Goal: Task Accomplishment & Management: Manage account settings

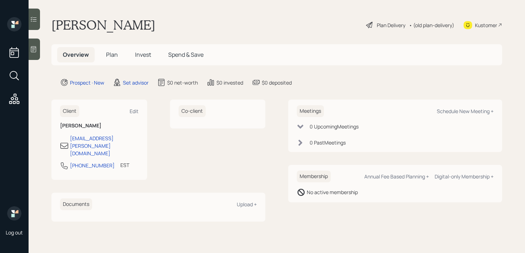
click at [35, 55] on div at bounding box center [34, 49] width 11 height 21
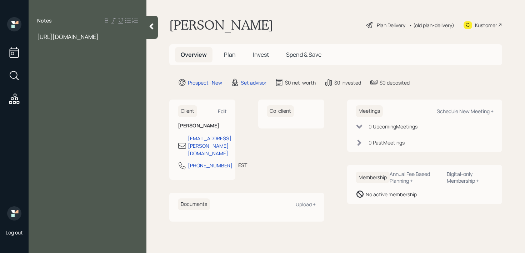
click at [76, 34] on span "[URL][DOMAIN_NAME]" at bounding box center [67, 37] width 61 height 8
drag, startPoint x: 111, startPoint y: 55, endPoint x: 34, endPoint y: 24, distance: 83.9
click at [34, 24] on div "Notes [URL][DOMAIN_NAME]" at bounding box center [88, 131] width 118 height 228
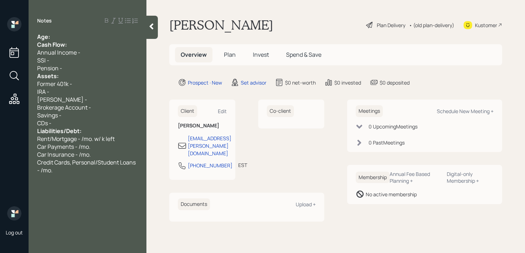
click at [96, 35] on div "Age:" at bounding box center [87, 37] width 101 height 8
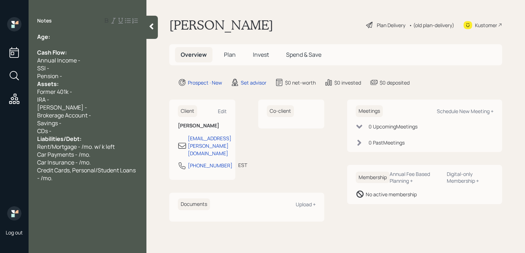
click at [78, 79] on div "Pension -" at bounding box center [87, 76] width 101 height 8
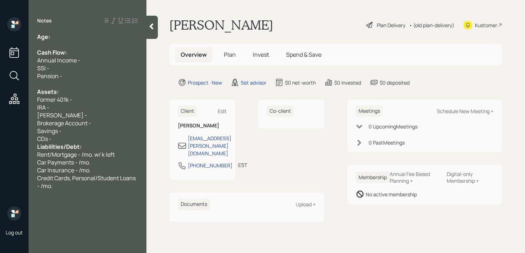
click at [75, 146] on span "Liabilities/Debt:" at bounding box center [59, 147] width 44 height 8
click at [79, 144] on span "Liabilities/Debt:" at bounding box center [59, 147] width 44 height 8
click at [93, 140] on div "CDs -" at bounding box center [87, 139] width 101 height 8
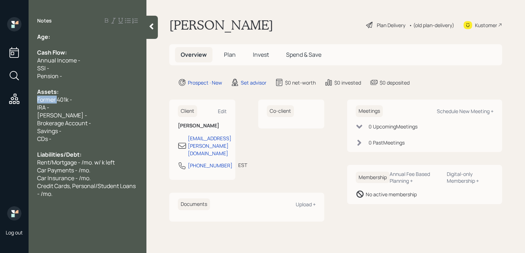
drag, startPoint x: 56, startPoint y: 98, endPoint x: 12, endPoint y: 98, distance: 44.7
click at [12, 98] on div "Log out Notes Age: Cash Flow: Annual Income - SSI - Pension - Assets: Former 40…" at bounding box center [262, 126] width 525 height 253
click at [70, 109] on div "IRA -" at bounding box center [87, 108] width 101 height 8
click at [80, 115] on div "[PERSON_NAME] -" at bounding box center [87, 115] width 101 height 8
click at [59, 106] on span "IRA - 20k" at bounding box center [48, 108] width 23 height 8
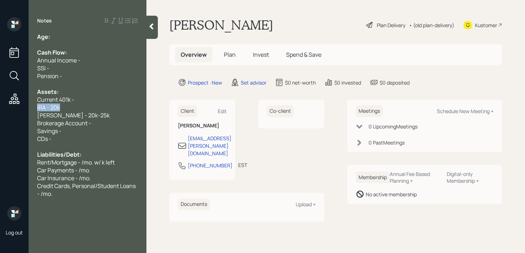
drag, startPoint x: 65, startPoint y: 106, endPoint x: 0, endPoint y: 106, distance: 65.0
click at [0, 106] on div "Log out Notes Age: Cash Flow: Annual Income - SSI - Pension - Assets: Current 4…" at bounding box center [262, 126] width 525 height 253
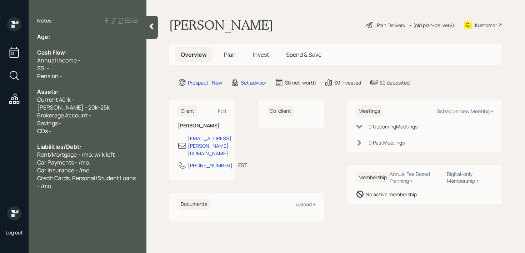
click at [88, 125] on div "Savings -" at bounding box center [87, 123] width 101 height 8
click at [102, 114] on div "Brokerage Account -" at bounding box center [87, 115] width 101 height 8
click at [102, 100] on div "Current 401k -" at bounding box center [87, 100] width 101 height 8
click at [93, 112] on div "Brokerage Account -" at bounding box center [87, 115] width 101 height 8
click at [100, 112] on div "Brokerage Account -" at bounding box center [87, 115] width 101 height 8
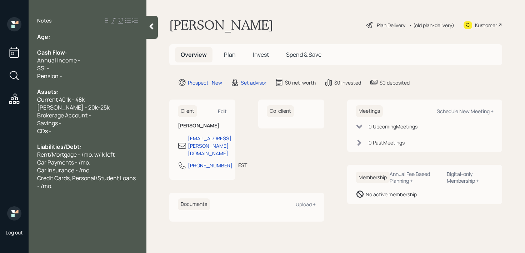
click at [73, 104] on span "[PERSON_NAME] - 20k-25k" at bounding box center [73, 108] width 73 height 8
drag, startPoint x: 98, startPoint y: 114, endPoint x: 0, endPoint y: 114, distance: 97.9
click at [0, 114] on div "Log out Notes Age: Cash Flow: Annual Income - SSI - Pension - Assets: Current 4…" at bounding box center [262, 126] width 525 height 253
click at [45, 126] on span "Savings -" at bounding box center [49, 123] width 24 height 8
drag, startPoint x: 63, startPoint y: 126, endPoint x: 26, endPoint y: 124, distance: 37.3
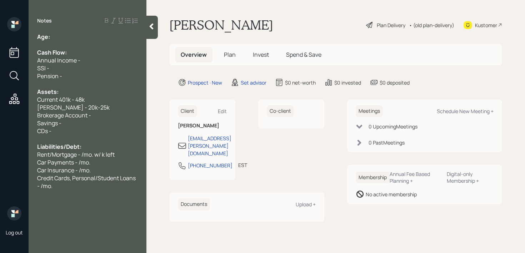
click at [36, 124] on div "Age: Cash Flow: Annual Income - SSI - Pension - Assets: Current 401k - 48k [PER…" at bounding box center [88, 111] width 118 height 157
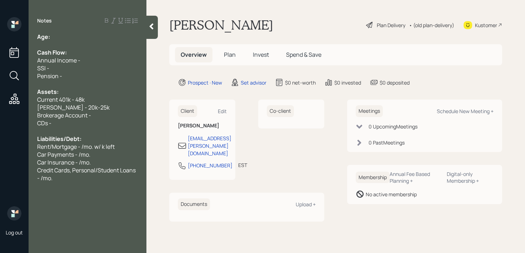
click at [110, 125] on div "CDs -" at bounding box center [87, 123] width 101 height 8
click at [110, 118] on div "Brokerage Account -" at bounding box center [87, 115] width 101 height 8
click at [65, 34] on div "Age:" at bounding box center [87, 37] width 101 height 8
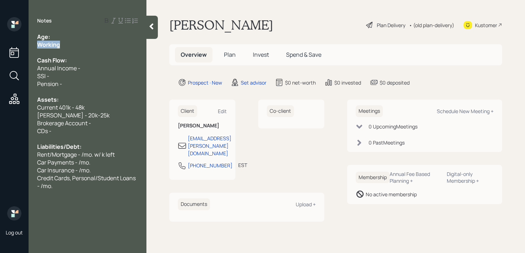
drag, startPoint x: 46, startPoint y: 46, endPoint x: 0, endPoint y: 46, distance: 46.4
click at [0, 46] on div "Log out Notes Age: Working Cash Flow: Annual Income - SSI - Pension - Assets: C…" at bounding box center [262, 126] width 525 height 253
click at [88, 70] on div "Annual Income -" at bounding box center [87, 68] width 101 height 8
click at [118, 91] on div at bounding box center [87, 92] width 101 height 8
click at [114, 71] on div "Annual Income - ~60k" at bounding box center [87, 68] width 101 height 8
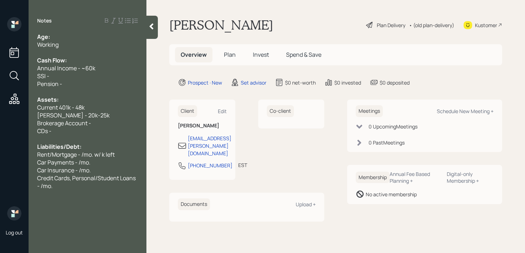
click at [112, 78] on div "SSI -" at bounding box center [87, 76] width 101 height 8
click at [103, 33] on div "Age:" at bounding box center [87, 37] width 101 height 8
drag, startPoint x: 61, startPoint y: 37, endPoint x: 52, endPoint y: 37, distance: 8.9
click at [52, 37] on div "Age: [DEMOGRAPHIC_DATA]" at bounding box center [87, 37] width 101 height 8
click at [62, 35] on div "Age: [DEMOGRAPHIC_DATA]" at bounding box center [87, 37] width 101 height 8
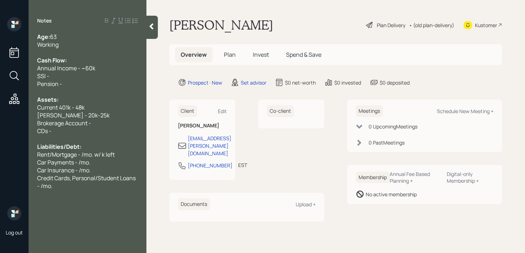
click at [63, 37] on div "Age: [DEMOGRAPHIC_DATA]" at bounding box center [87, 37] width 101 height 8
click at [63, 46] on div "Working" at bounding box center [87, 45] width 101 height 8
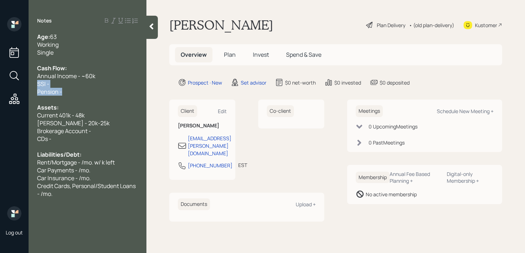
drag, startPoint x: 70, startPoint y: 89, endPoint x: 33, endPoint y: 84, distance: 37.8
click at [33, 84] on div "Age: [DEMOGRAPHIC_DATA] Working Single Cash Flow: Annual Income - ~60k SSI - Pe…" at bounding box center [88, 115] width 118 height 165
click at [57, 189] on span "Credit Cards, Personal/Student Loans - /mo." at bounding box center [87, 190] width 100 height 16
click at [58, 190] on div "Credit Cards, Personal/Student Loans - /mo." at bounding box center [87, 190] width 101 height 16
drag, startPoint x: 62, startPoint y: 192, endPoint x: 59, endPoint y: 185, distance: 7.7
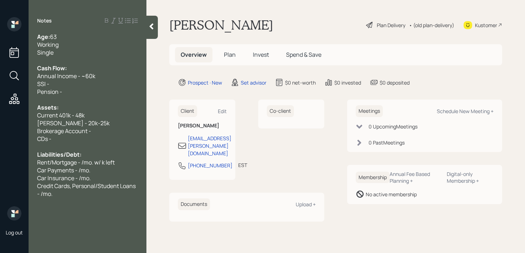
click at [62, 192] on div "Credit Cards, Personal/Student Loans - /mo." at bounding box center [87, 190] width 101 height 16
click at [93, 129] on div "Brokerage Account -" at bounding box center [87, 131] width 101 height 8
click at [99, 129] on div "Brokerage Account -" at bounding box center [87, 131] width 101 height 8
drag, startPoint x: 99, startPoint y: 129, endPoint x: 0, endPoint y: 138, distance: 99.4
click at [0, 138] on div "Log out Notes Age: [DEMOGRAPHIC_DATA] Working Single Cash Flow: Annual Income -…" at bounding box center [262, 126] width 525 height 253
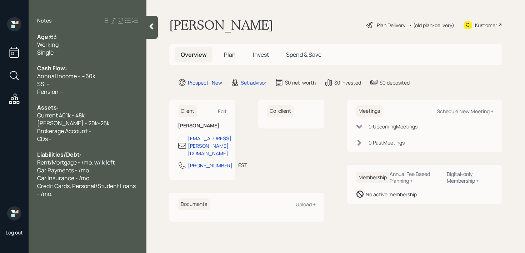
click at [130, 145] on div at bounding box center [87, 147] width 101 height 8
drag, startPoint x: 119, startPoint y: 134, endPoint x: 24, endPoint y: 130, distance: 95.1
click at [24, 134] on div "Log out Notes Age: [DEMOGRAPHIC_DATA] Working Single Cash Flow: Annual Income -…" at bounding box center [262, 126] width 525 height 253
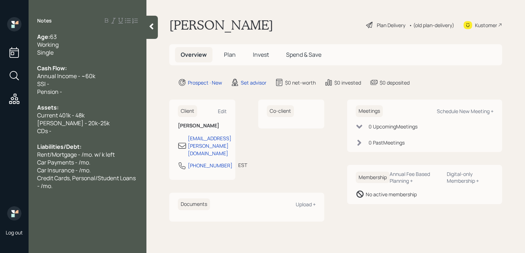
drag, startPoint x: 58, startPoint y: 135, endPoint x: 22, endPoint y: 135, distance: 35.4
click at [24, 135] on div "Log out Notes Age: [DEMOGRAPHIC_DATA] Working Single Cash Flow: Annual Income -…" at bounding box center [262, 126] width 525 height 253
click at [33, 131] on div "Age: [DEMOGRAPHIC_DATA] Working Single Cash Flow: Annual Income - ~60k SSI - Pe…" at bounding box center [88, 115] width 118 height 165
click at [50, 131] on span "CDs -" at bounding box center [44, 131] width 14 height 8
drag, startPoint x: 56, startPoint y: 131, endPoint x: 9, endPoint y: 131, distance: 47.9
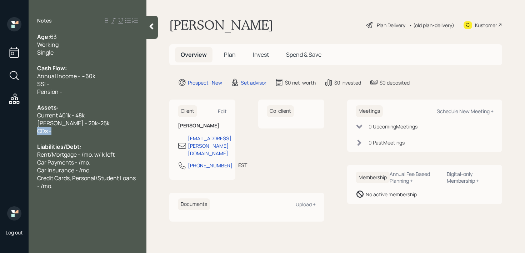
click at [10, 131] on div "Log out Notes Age: [DEMOGRAPHIC_DATA] Working Single Cash Flow: Annual Income -…" at bounding box center [262, 126] width 525 height 253
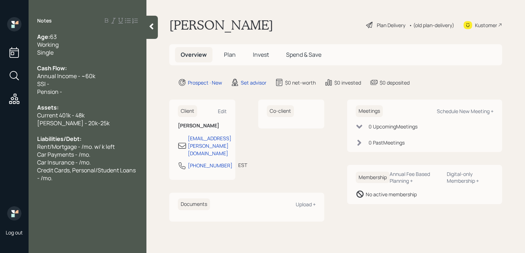
click at [56, 139] on span "Liabilities/Debt:" at bounding box center [59, 139] width 44 height 8
click at [86, 147] on span "Rent/Mortgage - /mo. w/ k left" at bounding box center [76, 147] width 78 height 8
click at [85, 146] on span "Rent/Mortgage - /mo. w/ k left" at bounding box center [76, 147] width 78 height 8
drag, startPoint x: 80, startPoint y: 145, endPoint x: 53, endPoint y: 144, distance: 26.8
click at [53, 144] on span "Rent/Mortgage - /mo. w/ k left" at bounding box center [76, 147] width 78 height 8
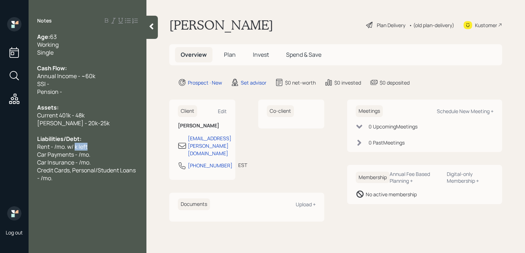
drag, startPoint x: 103, startPoint y: 146, endPoint x: 76, endPoint y: 146, distance: 26.8
click at [76, 146] on div "Rent - /mo. w/ k left" at bounding box center [87, 147] width 101 height 8
drag, startPoint x: 105, startPoint y: 157, endPoint x: 6, endPoint y: 149, distance: 99.6
click at [6, 149] on div "Log out Notes Age: [DEMOGRAPHIC_DATA] Working Single Cash Flow: Annual Income -…" at bounding box center [262, 126] width 525 height 253
click at [68, 145] on span "Rent - 1450/mo." at bounding box center [57, 147] width 41 height 8
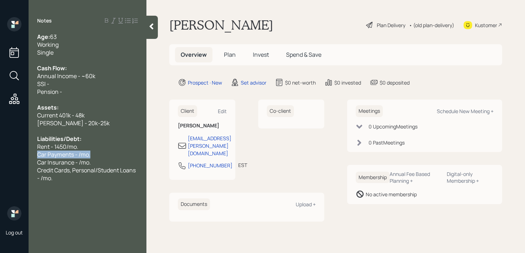
click at [98, 151] on div "Car Payments - /mo." at bounding box center [87, 155] width 101 height 8
click at [81, 155] on span "Car Payments - /mo." at bounding box center [63, 155] width 53 height 8
click at [103, 153] on div "Car Payments - 153/mo." at bounding box center [87, 155] width 101 height 8
click at [94, 147] on div "Rent - 1450/mo." at bounding box center [87, 147] width 101 height 8
drag, startPoint x: 75, startPoint y: 158, endPoint x: 0, endPoint y: 158, distance: 75.0
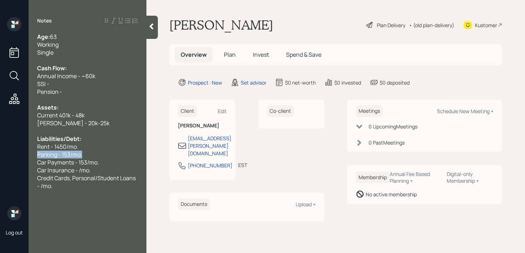
click at [0, 158] on div "Log out Notes Age: [DEMOGRAPHIC_DATA] Working Single Cash Flow: Annual Income -…" at bounding box center [262, 126] width 525 height 253
click at [92, 162] on span "Car Payments - 153/mo." at bounding box center [68, 163] width 62 height 8
drag, startPoint x: 111, startPoint y: 162, endPoint x: 15, endPoint y: 158, distance: 95.8
click at [15, 158] on div "Log out Notes Age: [DEMOGRAPHIC_DATA] Working Single Cash Flow: Annual Income -…" at bounding box center [262, 126] width 525 height 253
drag, startPoint x: 88, startPoint y: 150, endPoint x: 81, endPoint y: 150, distance: 6.8
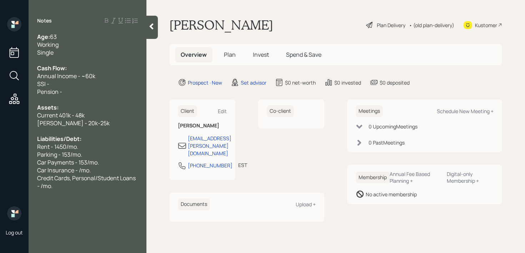
click at [88, 150] on div "Rent - 1450/mo." at bounding box center [87, 147] width 101 height 8
drag, startPoint x: 102, startPoint y: 161, endPoint x: 0, endPoint y: 161, distance: 102.2
click at [0, 161] on div "Log out Notes Age: [DEMOGRAPHIC_DATA] Working Single Cash Flow: Annual Income -…" at bounding box center [262, 126] width 525 height 253
click at [79, 163] on span "Car Insurance - /mo." at bounding box center [64, 163] width 54 height 8
click at [84, 153] on div "Parking - 153/mo." at bounding box center [87, 155] width 101 height 8
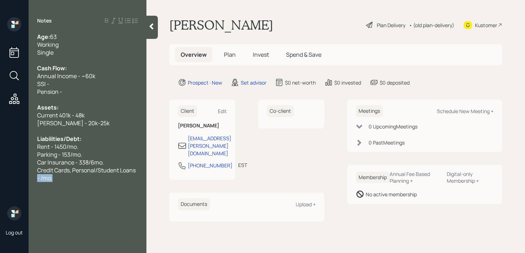
drag, startPoint x: 62, startPoint y: 180, endPoint x: 35, endPoint y: 175, distance: 27.6
click at [35, 175] on div "Age: [DEMOGRAPHIC_DATA] Working Single Cash Flow: Annual Income - ~60k SSI - Pe…" at bounding box center [88, 111] width 118 height 157
drag, startPoint x: 105, startPoint y: 95, endPoint x: 34, endPoint y: 86, distance: 71.0
click at [34, 86] on div "Age: [DEMOGRAPHIC_DATA] Working Single Cash Flow: Annual Income - ~60k SSI - Pe…" at bounding box center [88, 115] width 118 height 165
click at [128, 159] on div "Car Insurance - 338/6mo." at bounding box center [87, 163] width 101 height 8
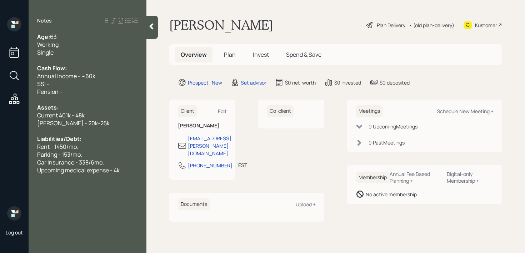
click at [69, 173] on span "Upcoming medical expense - 4k" at bounding box center [78, 170] width 83 height 8
click at [90, 171] on span "Upcoming Medical expense - 4k" at bounding box center [78, 170] width 82 height 8
click at [97, 179] on div at bounding box center [87, 178] width 101 height 8
click at [114, 169] on span "Upcoming Medical Expense - 4k" at bounding box center [78, 170] width 82 height 8
click at [116, 161] on div "Car Insurance - 338/6mo." at bounding box center [87, 163] width 101 height 8
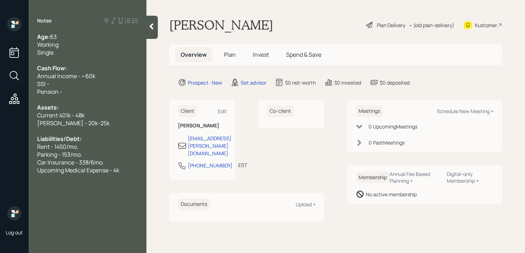
click at [115, 128] on div at bounding box center [87, 131] width 101 height 8
click at [105, 59] on div at bounding box center [87, 60] width 101 height 8
click at [105, 47] on div "Working" at bounding box center [87, 45] width 101 height 8
click at [108, 32] on div "Notes Age: [DEMOGRAPHIC_DATA] Working Single Cash Flow: Annual Income - ~60k SS…" at bounding box center [88, 131] width 118 height 228
click at [103, 39] on div "Age: [DEMOGRAPHIC_DATA]" at bounding box center [87, 37] width 101 height 8
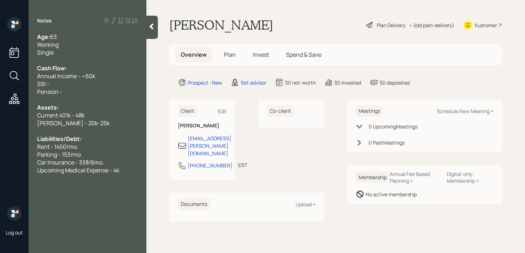
click at [103, 41] on div "Working" at bounding box center [87, 45] width 101 height 8
click at [99, 51] on div "Single" at bounding box center [87, 53] width 101 height 8
click at [93, 80] on div "SSI -" at bounding box center [87, 84] width 101 height 8
drag, startPoint x: 88, startPoint y: 83, endPoint x: 68, endPoint y: 83, distance: 20.4
click at [68, 83] on div "SSI -" at bounding box center [87, 84] width 101 height 8
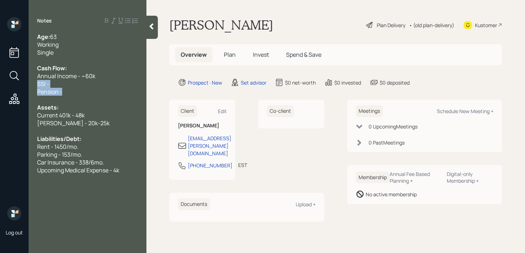
drag, startPoint x: 67, startPoint y: 90, endPoint x: 35, endPoint y: 85, distance: 31.9
click at [35, 85] on div "Age: [DEMOGRAPHIC_DATA] Working Single Cash Flow: Annual Income - ~60k SSI - Pe…" at bounding box center [88, 119] width 118 height 173
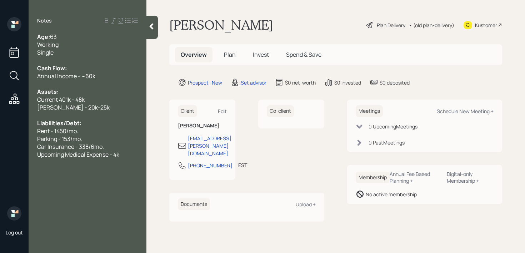
click at [130, 156] on div "Upcoming Medical Expense - 4k" at bounding box center [87, 155] width 101 height 8
click at [64, 50] on div "Single" at bounding box center [87, 53] width 101 height 8
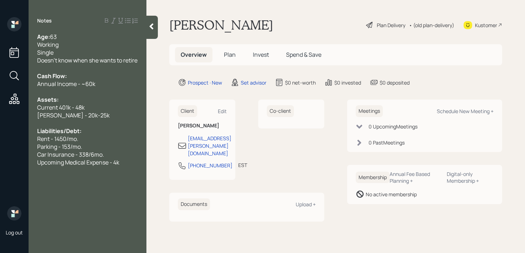
click at [128, 166] on div "Upcoming Medical Expense - 4k" at bounding box center [87, 163] width 101 height 8
click at [153, 33] on div at bounding box center [151, 27] width 11 height 23
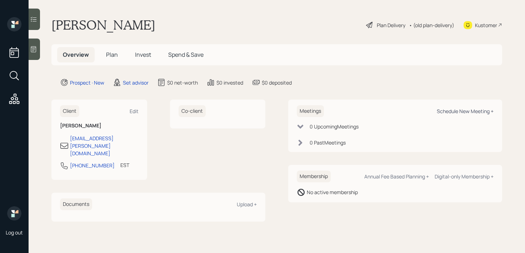
click at [486, 113] on div "Schedule New Meeting +" at bounding box center [465, 111] width 57 height 7
select select "round-[PERSON_NAME]"
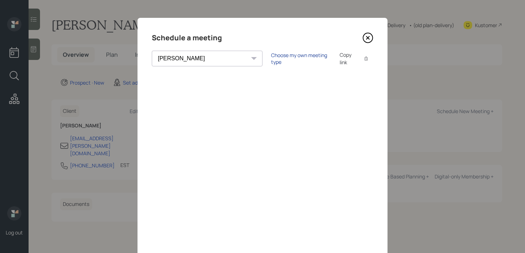
click at [281, 60] on div "Choose my own meeting type" at bounding box center [301, 59] width 60 height 14
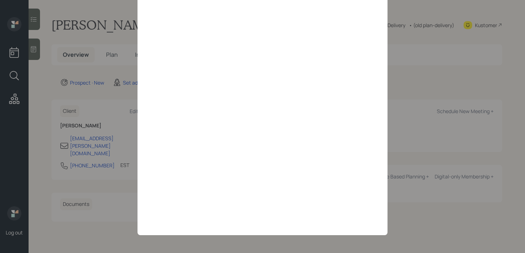
scroll to position [67, 0]
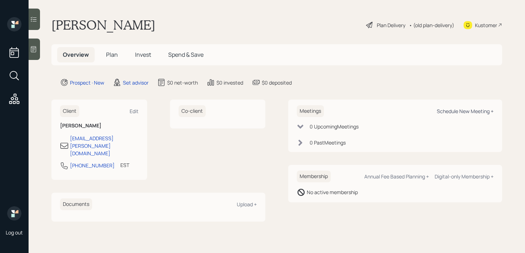
click at [456, 111] on div "Schedule New Meeting +" at bounding box center [465, 111] width 57 height 7
select select "round-[PERSON_NAME]"
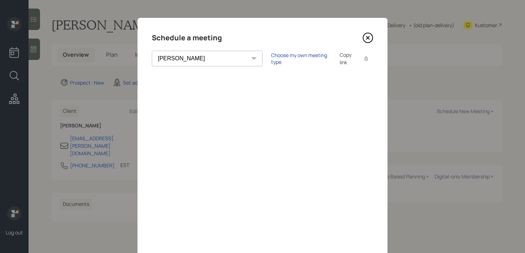
click at [271, 57] on div "Choose my own meeting type" at bounding box center [301, 59] width 60 height 14
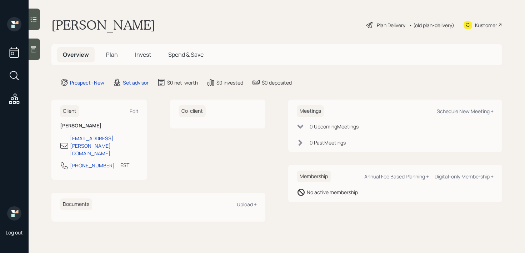
click at [36, 47] on icon at bounding box center [33, 49] width 5 height 6
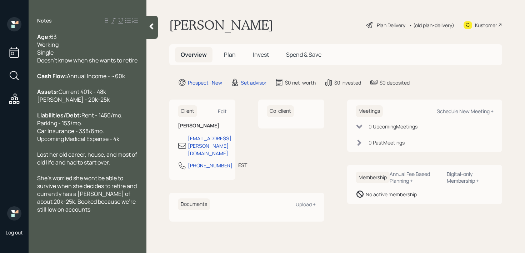
click at [113, 42] on div "Age: [DEMOGRAPHIC_DATA] Working Single Doesn't know when she wants to retire" at bounding box center [87, 48] width 101 height 31
click at [113, 53] on div "Age: [DEMOGRAPHIC_DATA] Working Single Doesn't know when she wants to retire" at bounding box center [87, 48] width 101 height 31
click at [116, 72] on div at bounding box center [87, 68] width 101 height 8
click at [118, 64] on div "Age: [DEMOGRAPHIC_DATA] Working Single Doesn't know when she wants to retire" at bounding box center [87, 48] width 101 height 31
click at [114, 214] on div "She's worried she wont be able to survive when she decides to retire and curren…" at bounding box center [87, 193] width 101 height 39
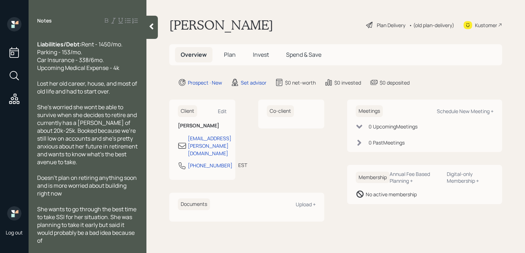
scroll to position [102, 0]
click at [153, 28] on icon at bounding box center [151, 26] width 7 height 7
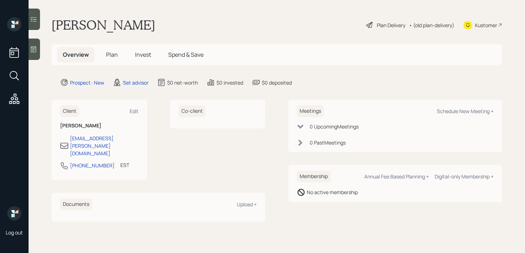
click at [217, 15] on main "[PERSON_NAME] Plan Delivery • (old plan-delivery) Kustomer Overview Plan Invest…" at bounding box center [277, 126] width 497 height 253
click at [37, 47] on icon at bounding box center [33, 49] width 7 height 7
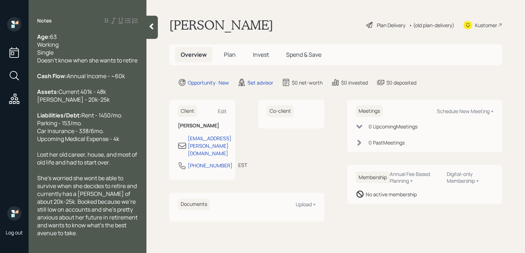
click at [155, 33] on div at bounding box center [151, 27] width 11 height 23
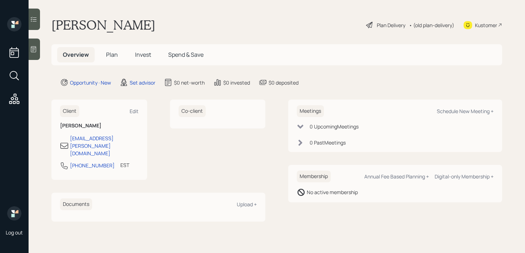
click at [37, 56] on div at bounding box center [34, 49] width 11 height 21
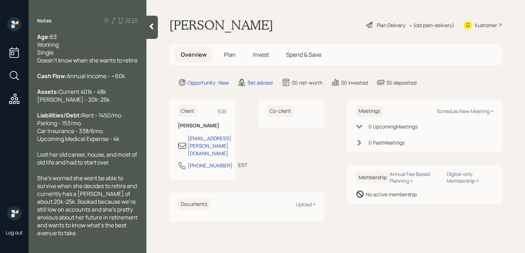
scroll to position [102, 0]
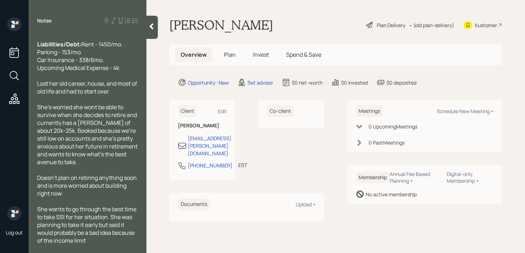
click at [151, 30] on icon at bounding box center [151, 26] width 7 height 7
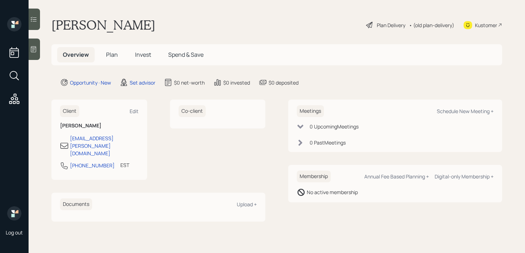
click at [35, 45] on div at bounding box center [34, 49] width 11 height 21
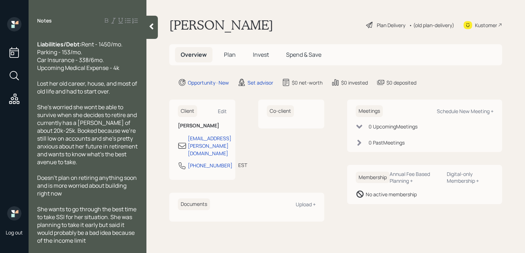
click at [153, 26] on icon at bounding box center [151, 26] width 7 height 7
